Goal: Use online tool/utility: Utilize a website feature to perform a specific function

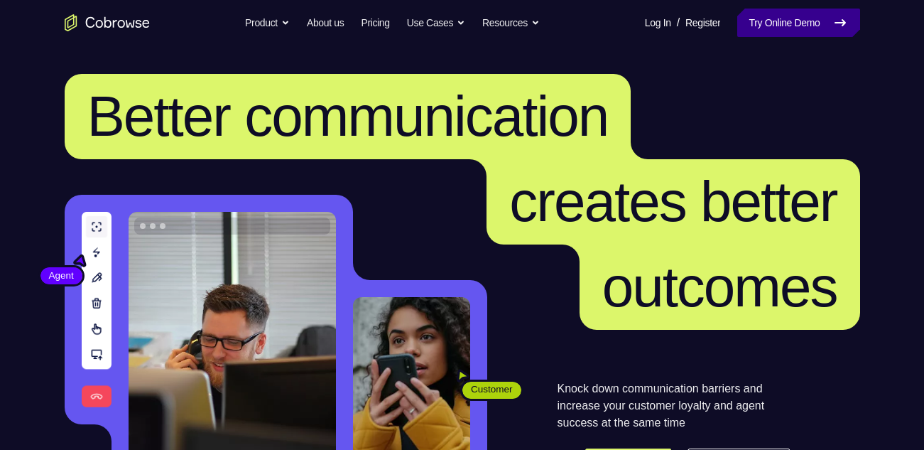
click at [781, 25] on link "Try Online Demo" at bounding box center [798, 23] width 122 height 28
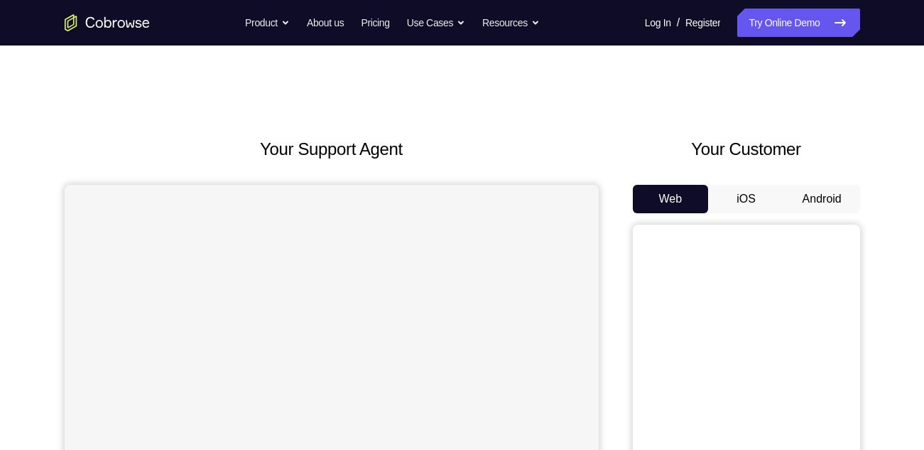
click at [808, 216] on div "Web iOS Android" at bounding box center [746, 423] width 227 height 477
click at [811, 212] on button "Android" at bounding box center [822, 199] width 76 height 28
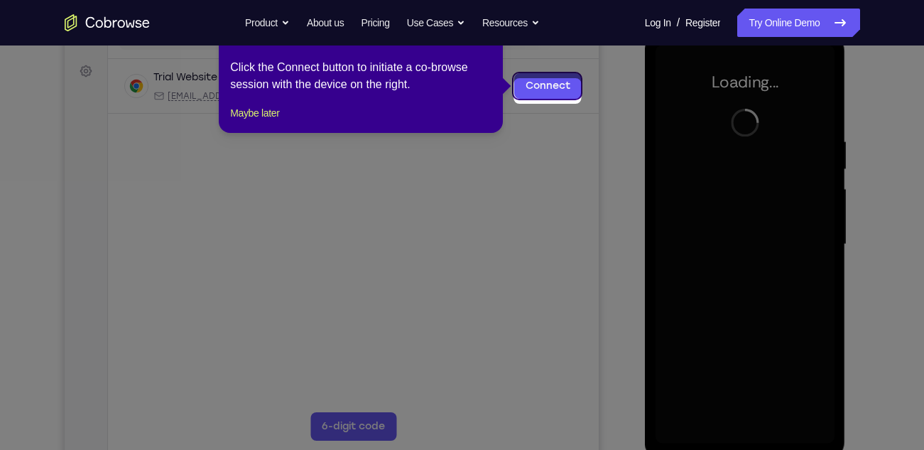
scroll to position [195, 0]
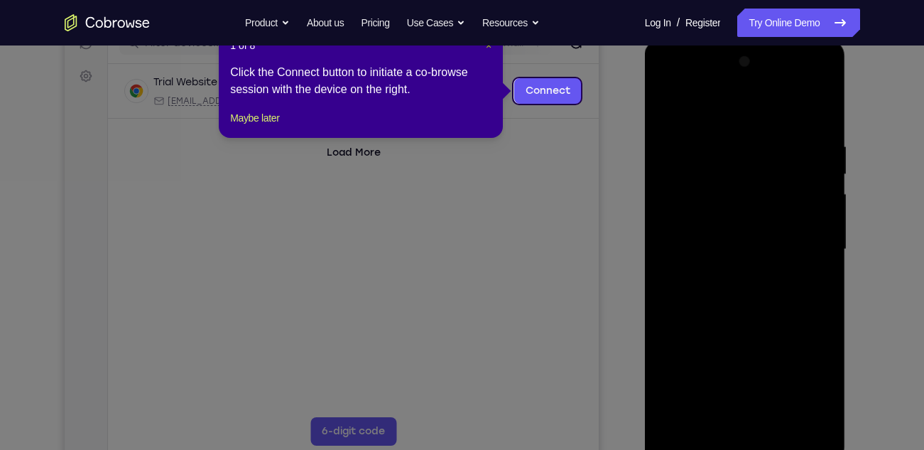
click at [492, 49] on span "×" at bounding box center [489, 45] width 6 height 11
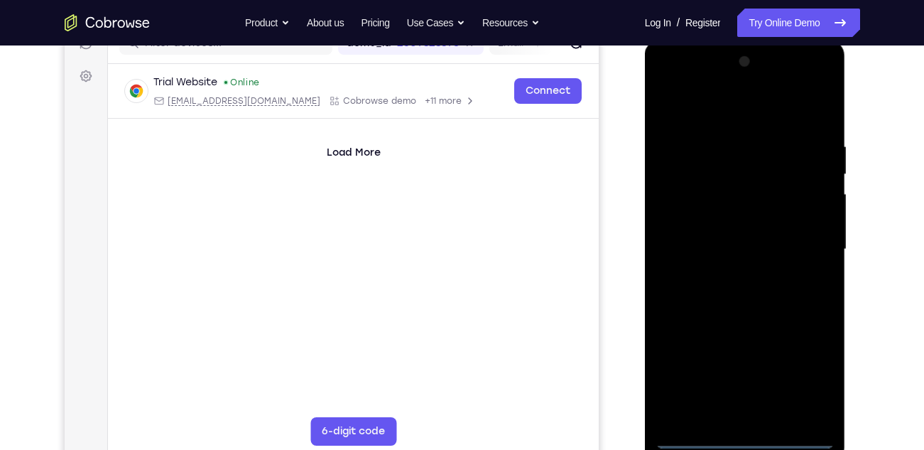
click at [749, 442] on div at bounding box center [745, 249] width 179 height 398
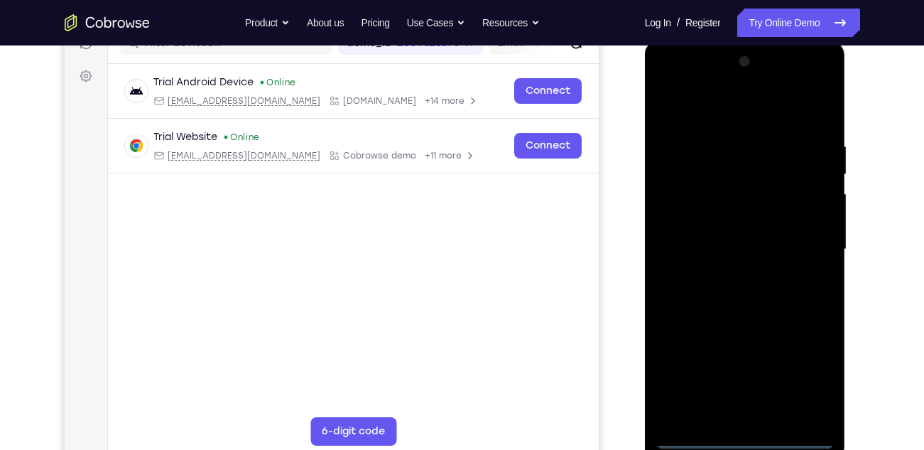
click at [800, 377] on div at bounding box center [745, 249] width 179 height 398
click at [670, 91] on div at bounding box center [745, 249] width 179 height 398
click at [808, 242] on div at bounding box center [745, 249] width 179 height 398
click at [737, 274] on div at bounding box center [745, 249] width 179 height 398
click at [739, 322] on div at bounding box center [745, 249] width 179 height 398
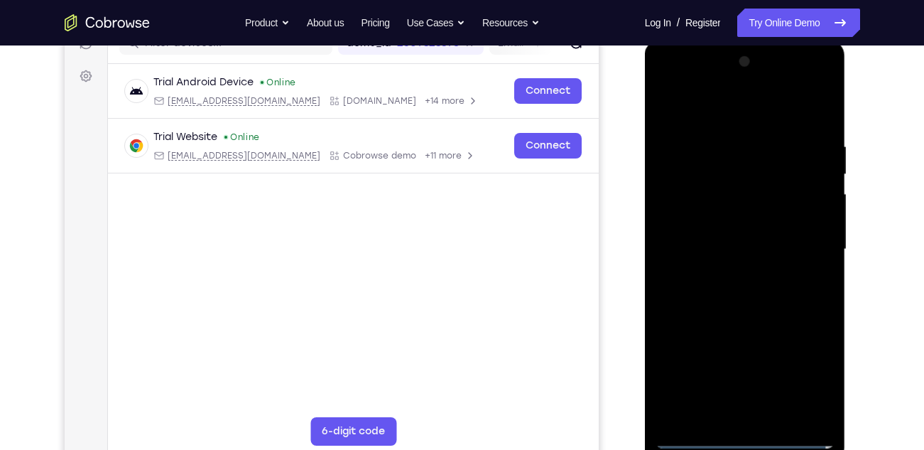
click at [717, 235] on div at bounding box center [745, 249] width 179 height 398
click at [683, 251] on div at bounding box center [745, 249] width 179 height 398
click at [732, 237] on div at bounding box center [745, 249] width 179 height 398
click at [764, 263] on div at bounding box center [745, 249] width 179 height 398
click at [779, 106] on div at bounding box center [745, 249] width 179 height 398
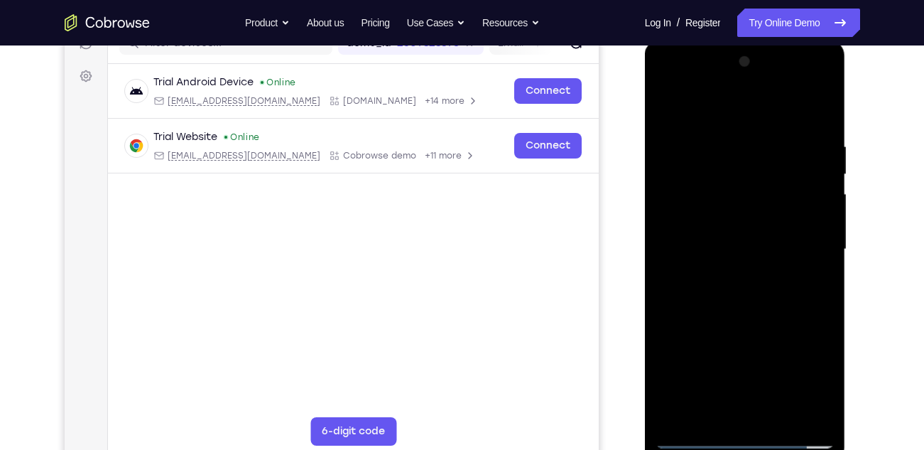
click at [736, 131] on div at bounding box center [745, 249] width 179 height 398
click at [767, 309] on div at bounding box center [745, 249] width 179 height 398
click at [725, 223] on div at bounding box center [745, 249] width 179 height 398
drag, startPoint x: 767, startPoint y: 344, endPoint x: 752, endPoint y: 179, distance: 165.5
click at [752, 179] on div at bounding box center [745, 249] width 179 height 398
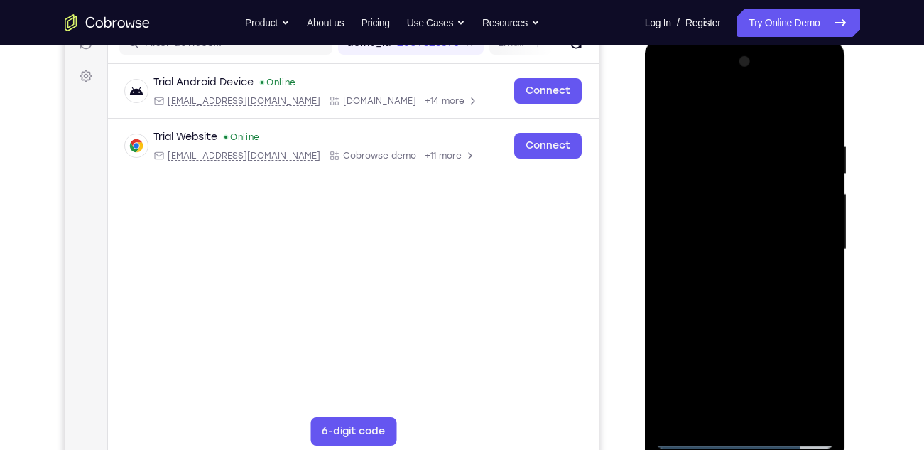
click at [748, 413] on div at bounding box center [745, 249] width 179 height 398
click at [712, 220] on div at bounding box center [745, 249] width 179 height 398
click at [777, 278] on div at bounding box center [745, 249] width 179 height 398
click at [745, 199] on div at bounding box center [745, 249] width 179 height 398
click at [663, 86] on div at bounding box center [745, 249] width 179 height 398
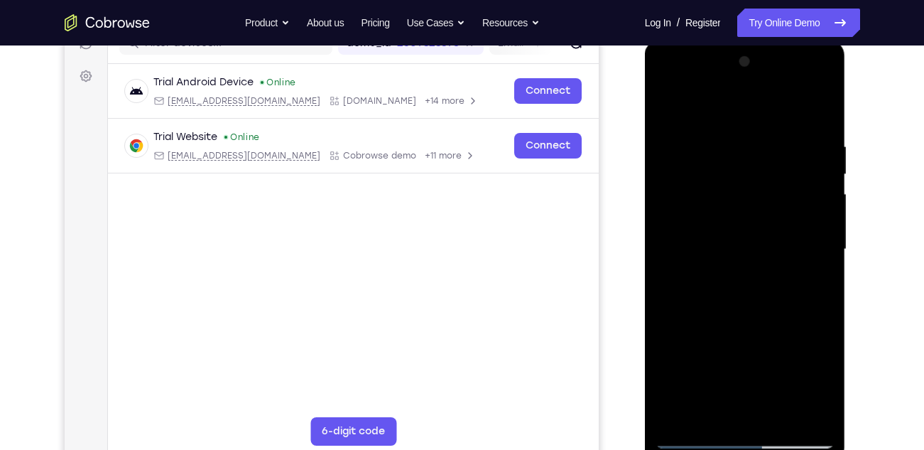
click at [686, 203] on div at bounding box center [745, 249] width 179 height 398
click at [793, 126] on div at bounding box center [745, 249] width 179 height 398
click at [746, 189] on div at bounding box center [745, 249] width 179 height 398
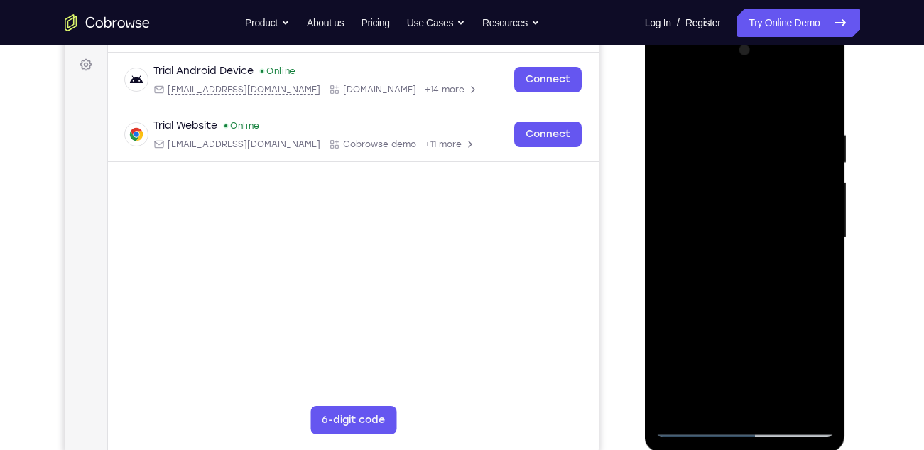
scroll to position [207, 0]
click at [667, 76] on div at bounding box center [745, 237] width 179 height 398
click at [684, 195] on div at bounding box center [745, 237] width 179 height 398
click at [725, 263] on div at bounding box center [745, 237] width 179 height 398
click at [749, 303] on div at bounding box center [745, 237] width 179 height 398
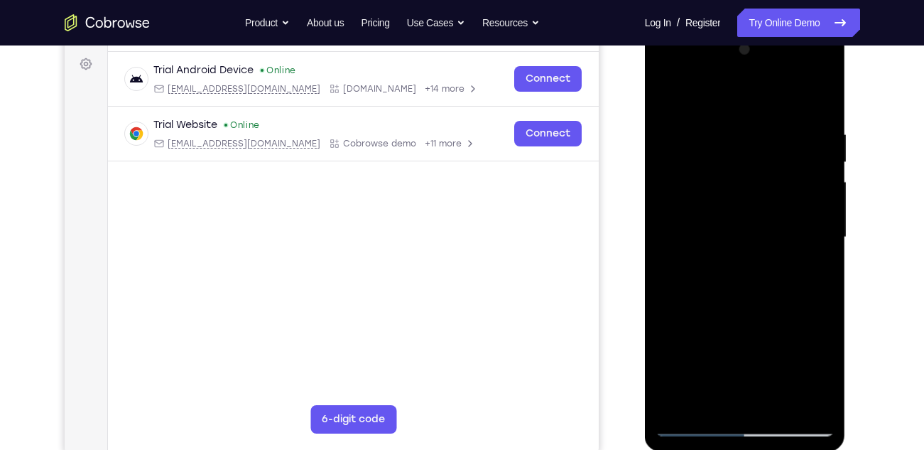
click at [734, 230] on div at bounding box center [745, 237] width 179 height 398
click at [738, 193] on div at bounding box center [745, 237] width 179 height 398
click at [663, 94] on div at bounding box center [745, 237] width 179 height 398
drag, startPoint x: 735, startPoint y: 106, endPoint x: 755, endPoint y: 298, distance: 192.9
click at [755, 298] on div at bounding box center [745, 237] width 179 height 398
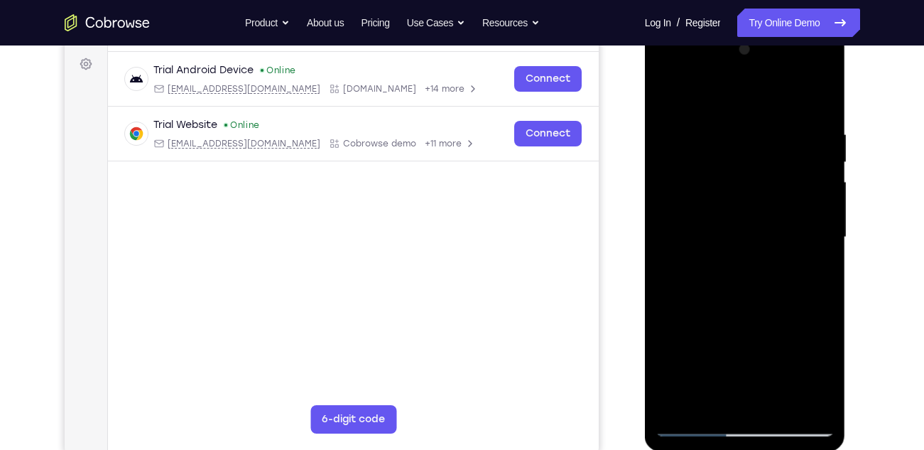
click at [655, 97] on div at bounding box center [745, 239] width 201 height 423
click at [665, 94] on div at bounding box center [745, 237] width 179 height 398
click at [732, 135] on div at bounding box center [745, 237] width 179 height 398
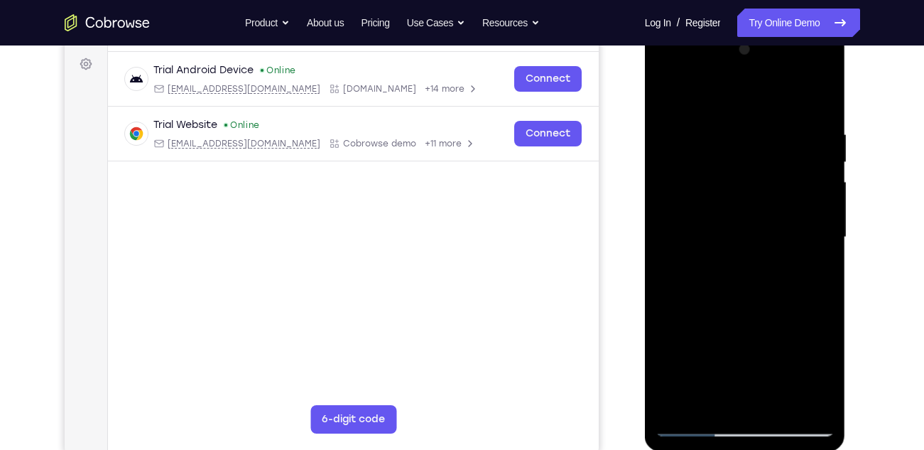
click at [668, 74] on div at bounding box center [745, 237] width 179 height 398
click at [690, 197] on div at bounding box center [745, 237] width 179 height 398
click at [735, 264] on div at bounding box center [745, 237] width 179 height 398
click at [772, 306] on div at bounding box center [745, 237] width 179 height 398
click at [746, 231] on div at bounding box center [745, 237] width 179 height 398
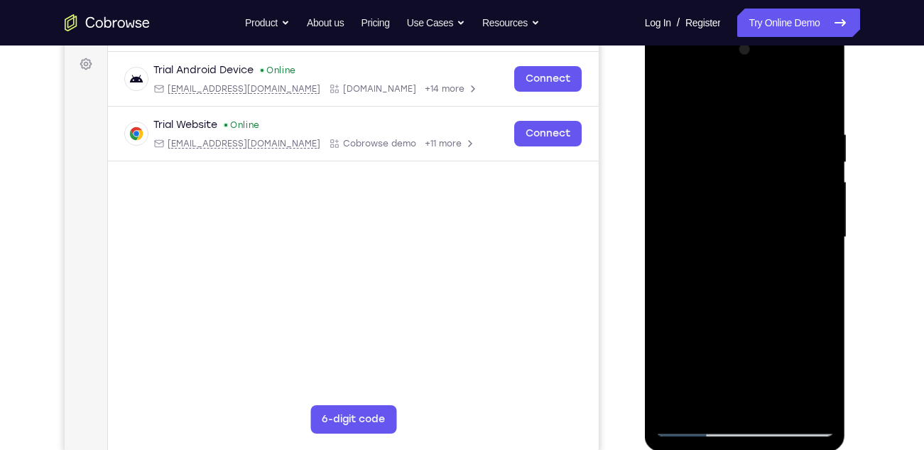
click at [741, 189] on div at bounding box center [745, 237] width 179 height 398
click at [661, 95] on div at bounding box center [745, 237] width 179 height 398
click at [734, 184] on div at bounding box center [745, 237] width 179 height 398
click at [697, 426] on div at bounding box center [745, 237] width 179 height 398
click at [731, 191] on div at bounding box center [745, 237] width 179 height 398
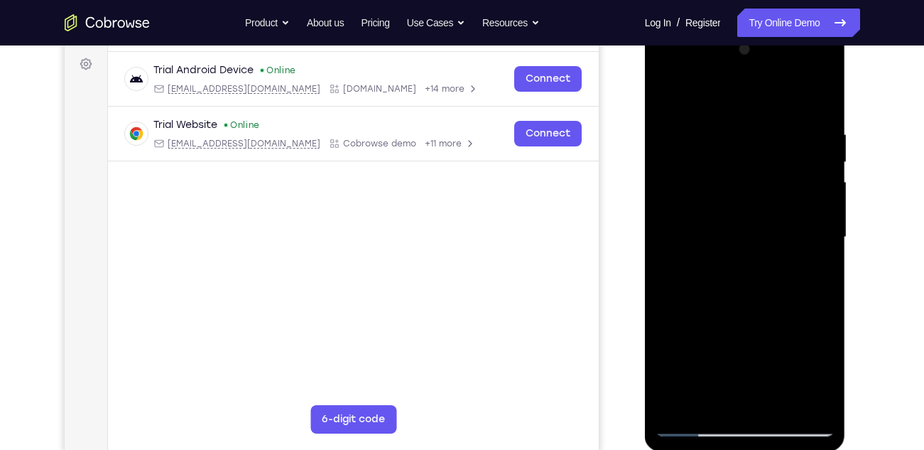
click at [771, 171] on div at bounding box center [745, 237] width 179 height 398
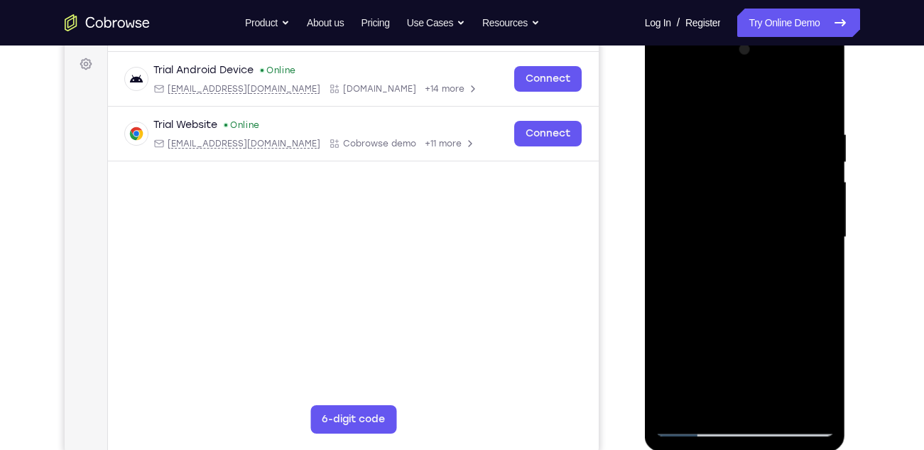
click at [695, 186] on div at bounding box center [745, 237] width 179 height 398
click at [661, 97] on div at bounding box center [745, 237] width 179 height 398
click at [742, 295] on div at bounding box center [745, 237] width 179 height 398
drag, startPoint x: 784, startPoint y: 292, endPoint x: 785, endPoint y: 262, distance: 29.8
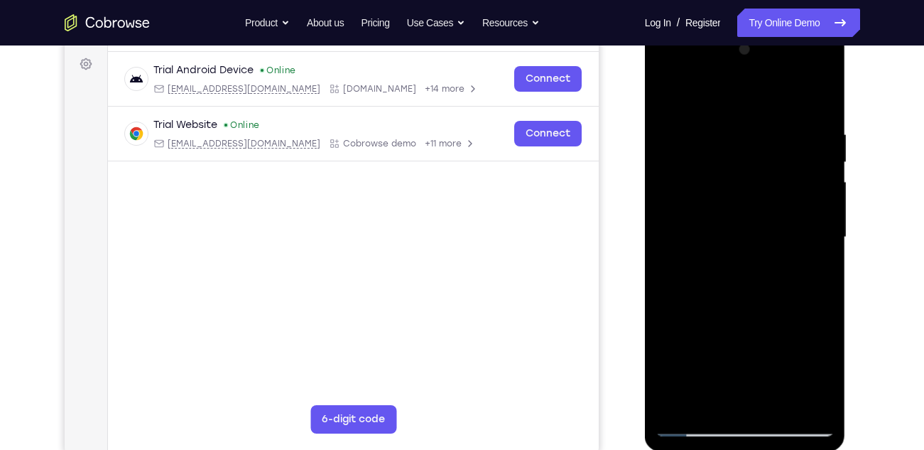
click at [785, 262] on div at bounding box center [745, 237] width 179 height 398
drag, startPoint x: 785, startPoint y: 262, endPoint x: 789, endPoint y: 358, distance: 96.0
click at [789, 358] on div at bounding box center [745, 237] width 179 height 398
click at [729, 131] on div at bounding box center [745, 237] width 179 height 398
click at [803, 401] on div at bounding box center [745, 237] width 179 height 398
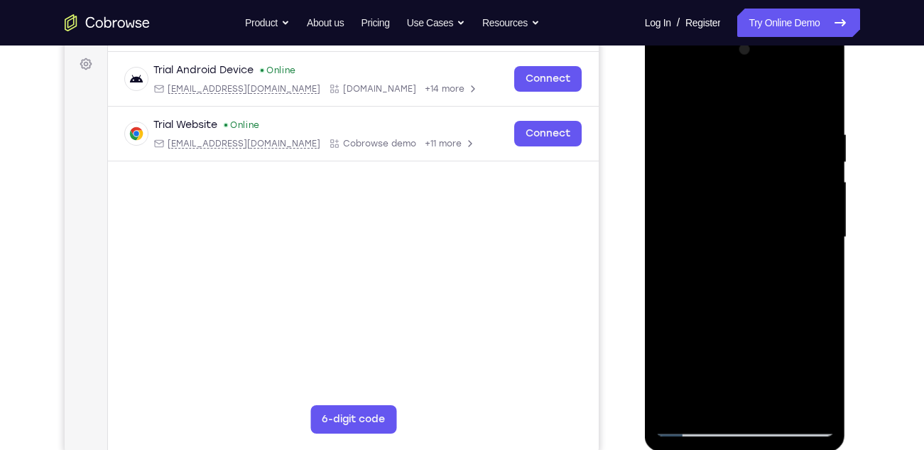
click at [809, 233] on div at bounding box center [745, 237] width 179 height 398
click at [799, 396] on div at bounding box center [745, 237] width 179 height 398
click at [809, 248] on div at bounding box center [745, 237] width 179 height 398
click at [801, 401] on div at bounding box center [745, 237] width 179 height 398
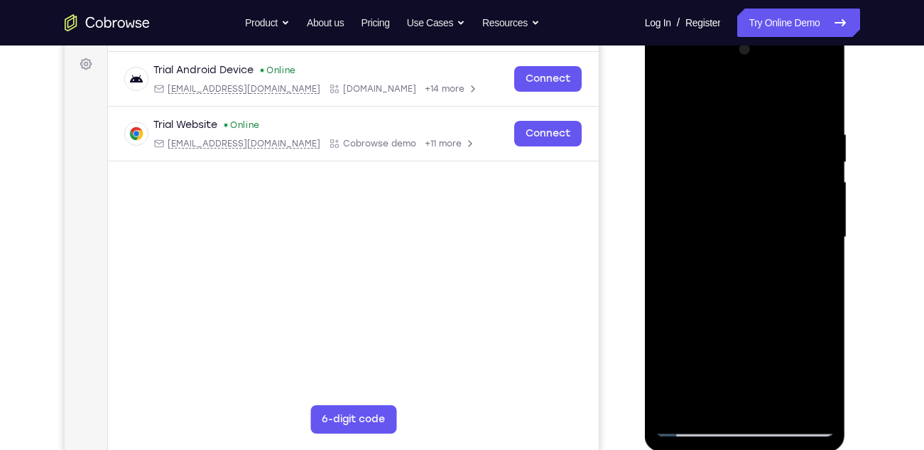
click at [806, 276] on div at bounding box center [745, 237] width 179 height 398
click at [825, 216] on div at bounding box center [745, 237] width 179 height 398
click at [798, 400] on div at bounding box center [745, 237] width 179 height 398
click at [816, 190] on div at bounding box center [745, 237] width 179 height 398
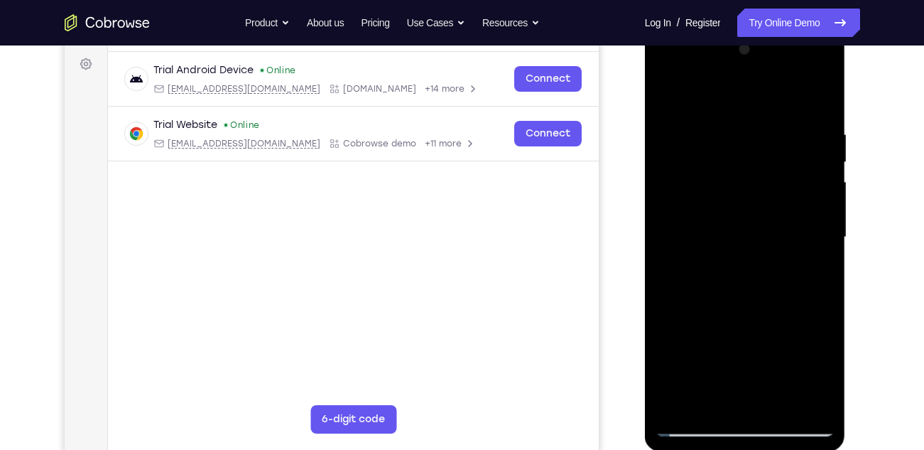
click at [816, 190] on div at bounding box center [745, 237] width 179 height 398
click at [818, 104] on div at bounding box center [745, 237] width 179 height 398
click at [667, 78] on div at bounding box center [745, 237] width 179 height 398
click at [725, 190] on div at bounding box center [745, 237] width 179 height 398
drag, startPoint x: 787, startPoint y: 330, endPoint x: 787, endPoint y: 269, distance: 61.8
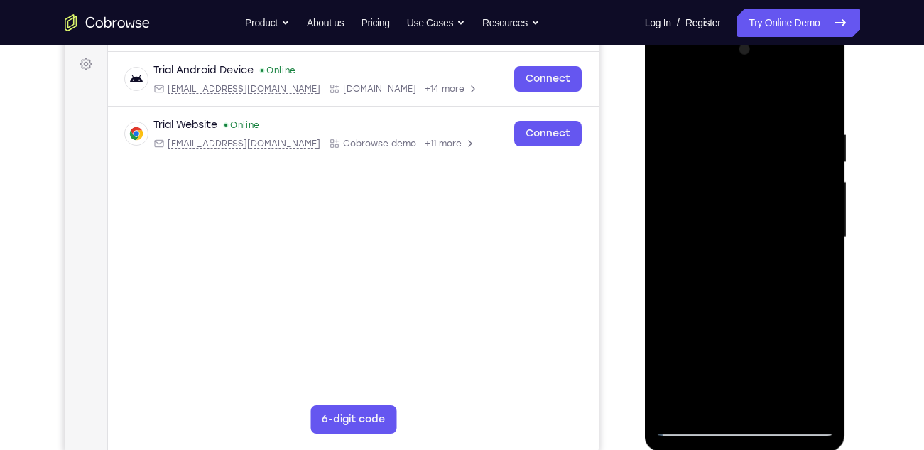
click at [787, 269] on div at bounding box center [745, 237] width 179 height 398
drag, startPoint x: 789, startPoint y: 325, endPoint x: 764, endPoint y: 89, distance: 238.0
click at [764, 89] on div at bounding box center [745, 237] width 179 height 398
drag, startPoint x: 794, startPoint y: 319, endPoint x: 789, endPoint y: 128, distance: 191.2
click at [789, 128] on div at bounding box center [745, 237] width 179 height 398
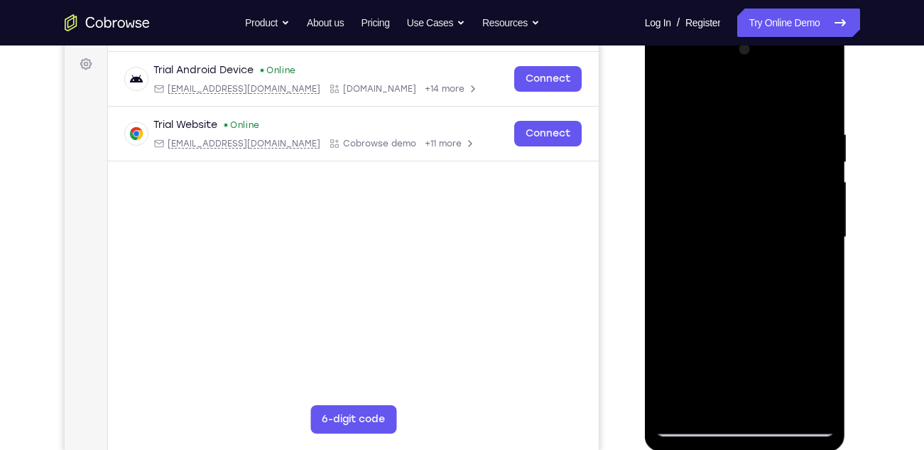
drag, startPoint x: 793, startPoint y: 310, endPoint x: 780, endPoint y: 54, distance: 256.1
click at [780, 54] on div at bounding box center [745, 237] width 179 height 398
drag, startPoint x: 785, startPoint y: 314, endPoint x: 763, endPoint y: 114, distance: 201.6
click at [763, 114] on div at bounding box center [745, 237] width 179 height 398
drag, startPoint x: 794, startPoint y: 337, endPoint x: 784, endPoint y: 124, distance: 214.1
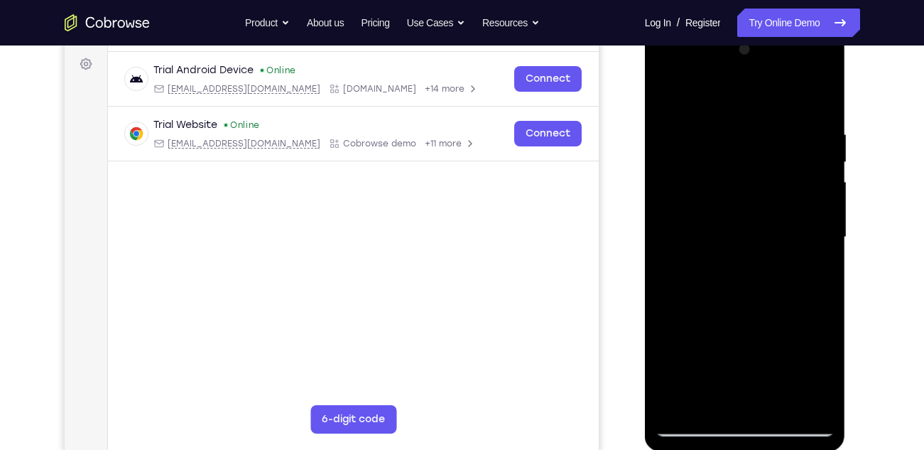
click at [784, 124] on div at bounding box center [745, 237] width 179 height 398
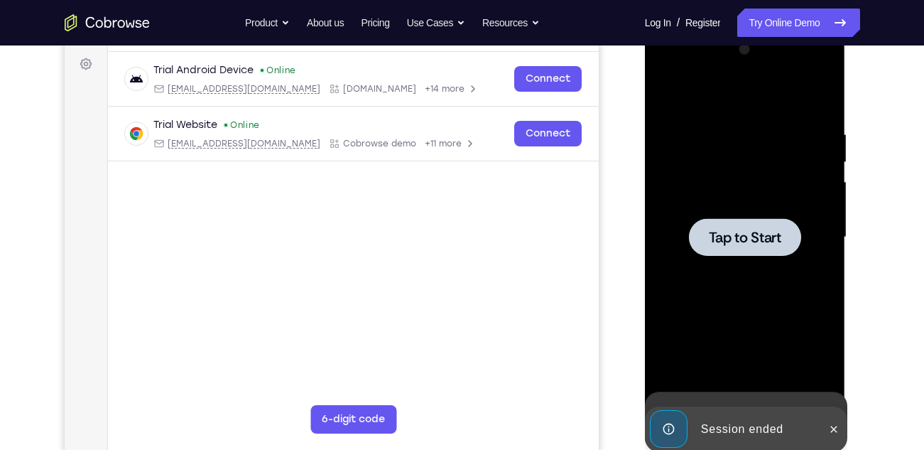
click at [777, 96] on div at bounding box center [745, 237] width 179 height 398
